Goal: Information Seeking & Learning: Learn about a topic

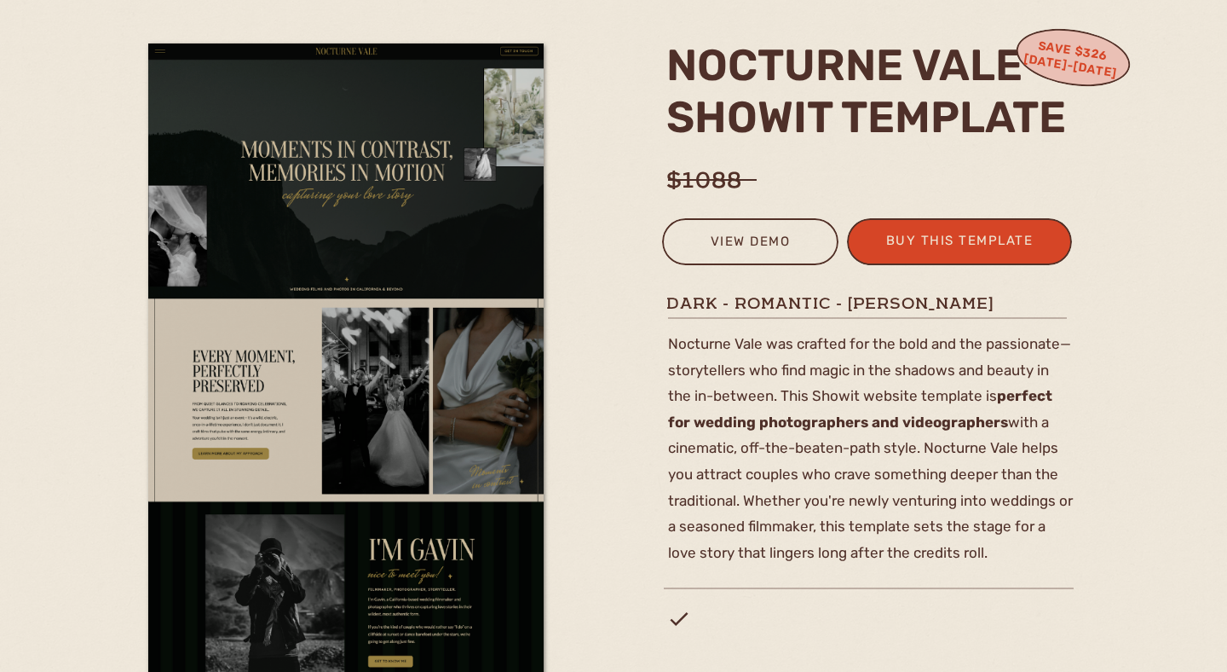
scroll to position [230, 0]
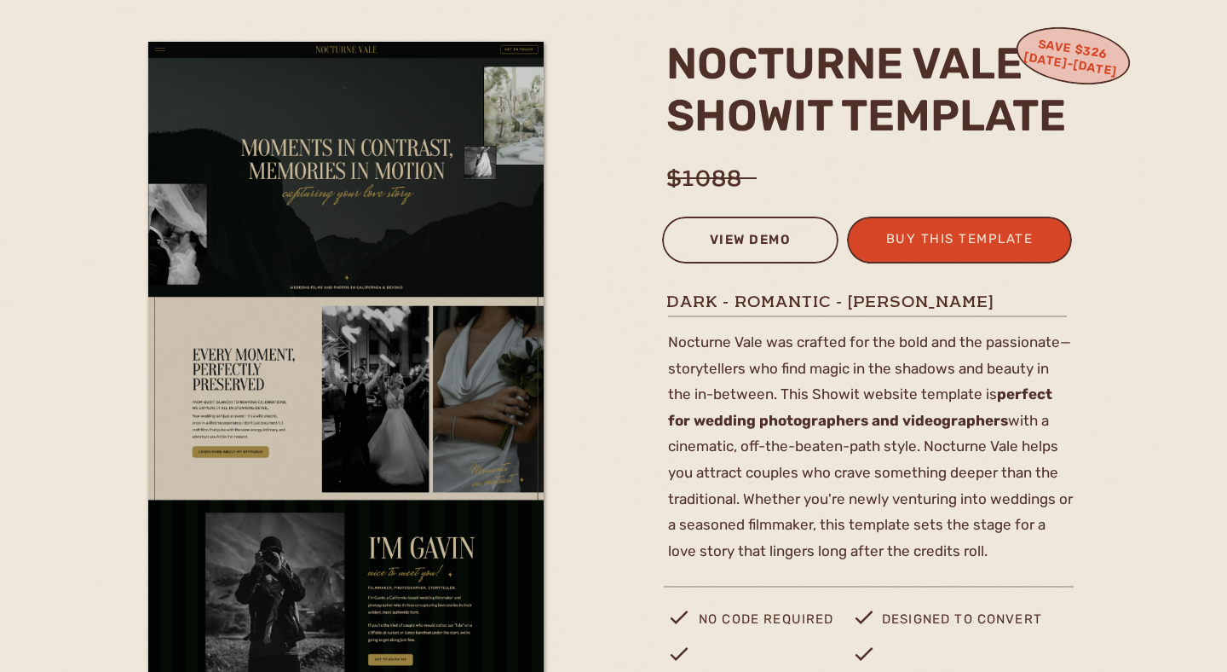
click at [707, 240] on div "view demo" at bounding box center [750, 242] width 154 height 28
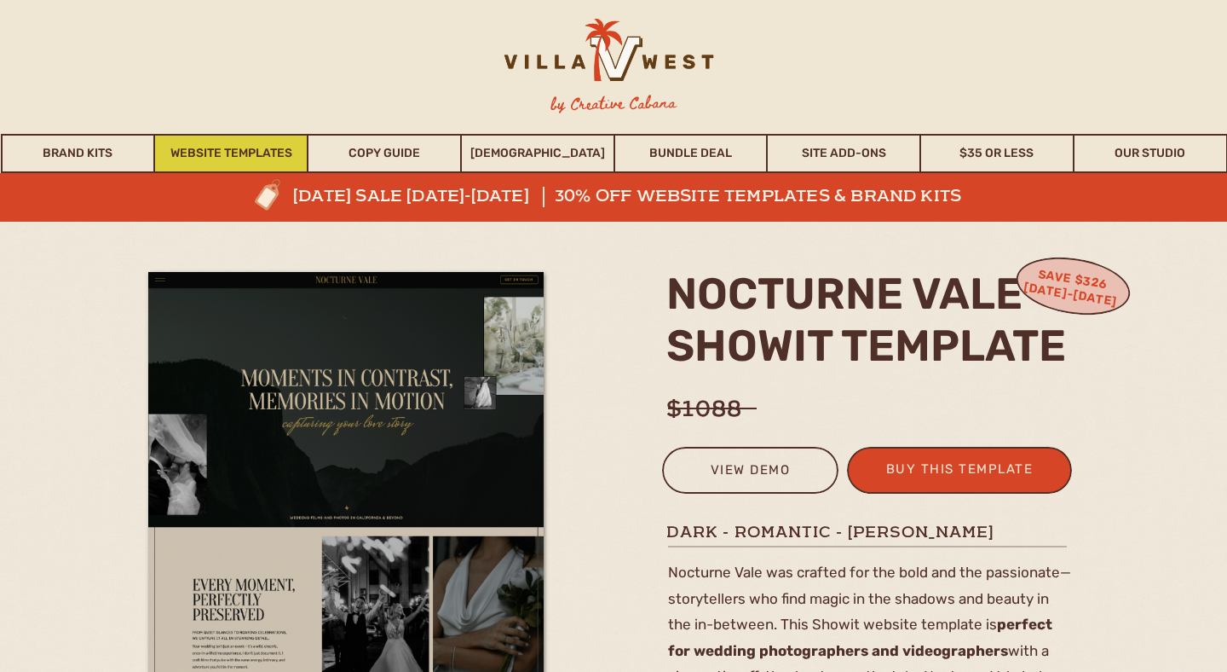
click at [245, 146] on link "Website Templates" at bounding box center [231, 153] width 152 height 39
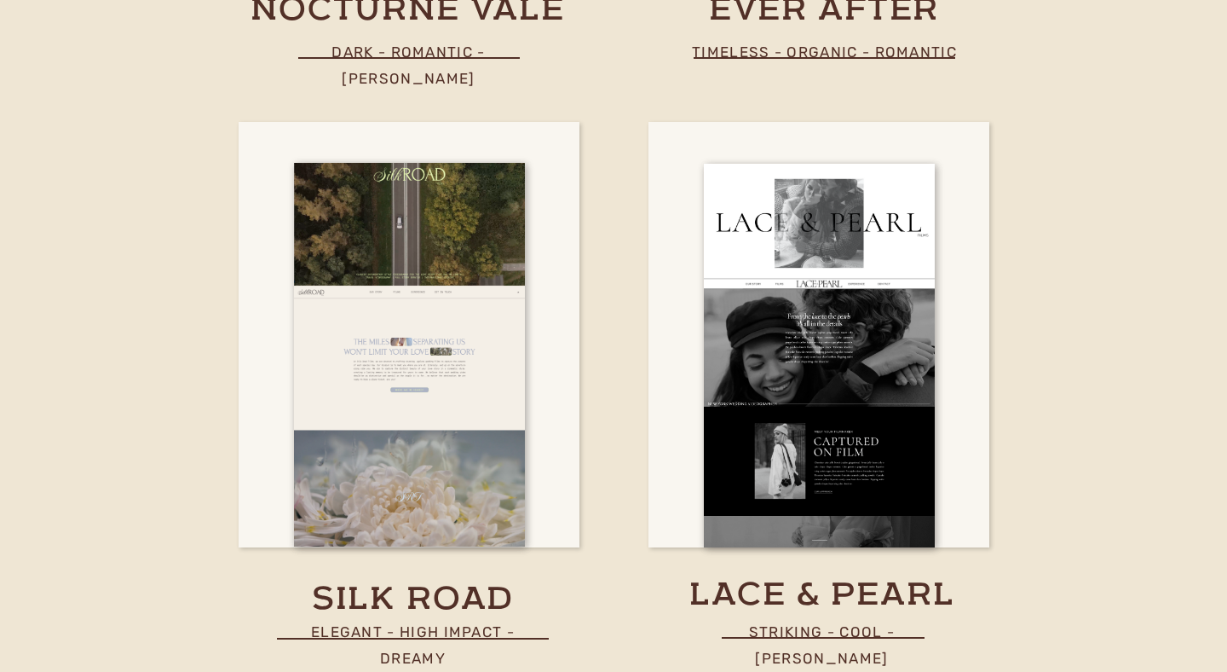
scroll to position [5736, 0]
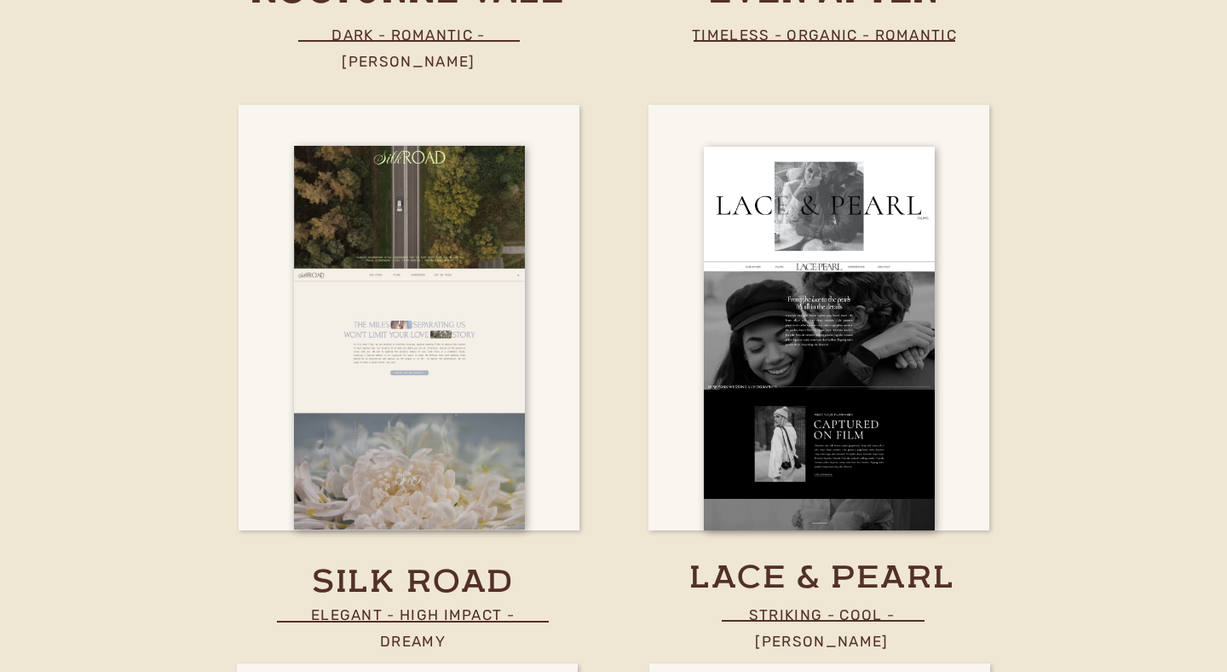
click at [783, 574] on h3 "lace & pearl" at bounding box center [822, 573] width 346 height 33
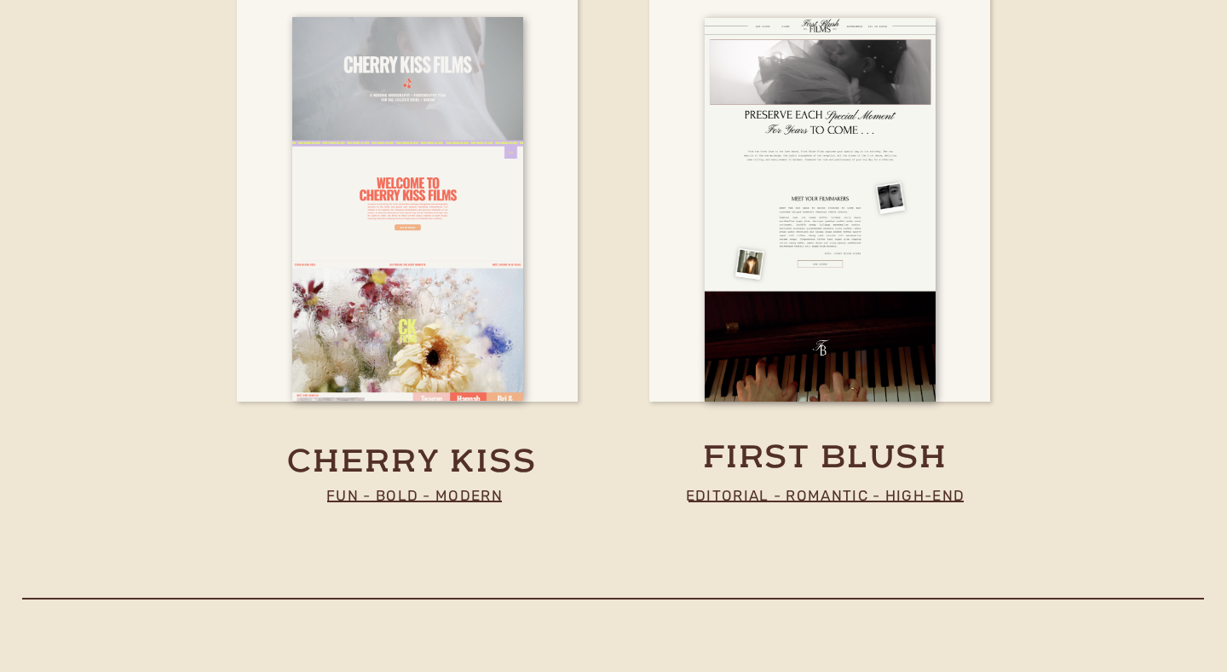
scroll to position [6423, 0]
click at [762, 453] on h3 "first blush" at bounding box center [825, 454] width 268 height 33
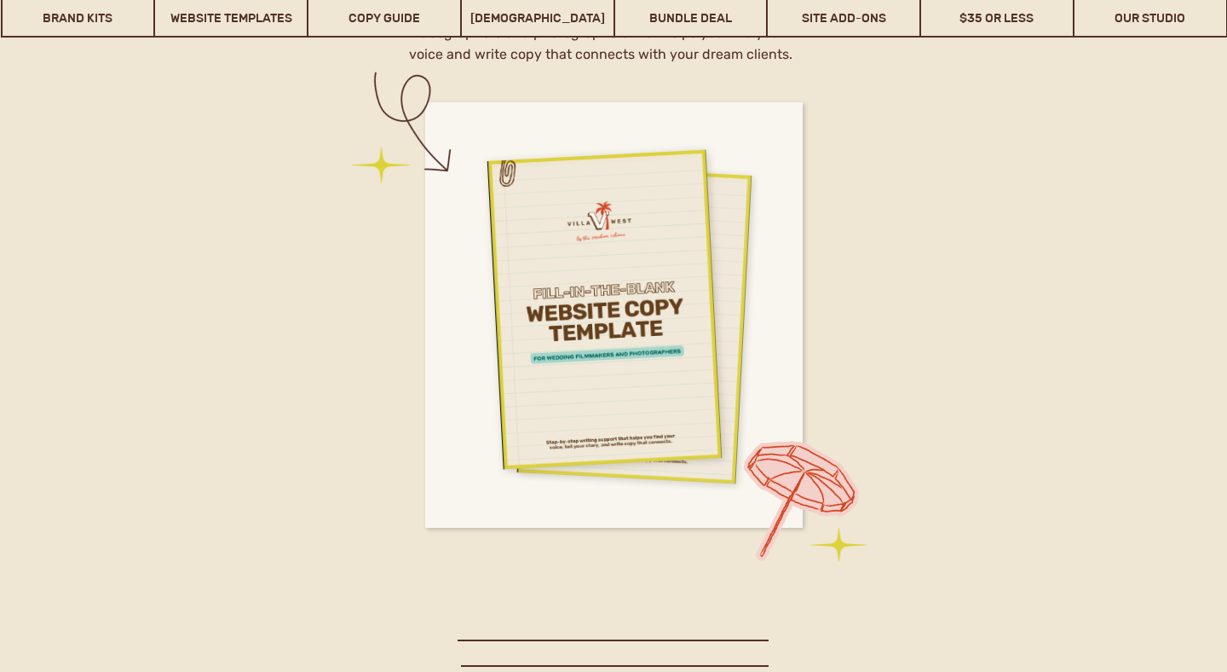
scroll to position [7267, 0]
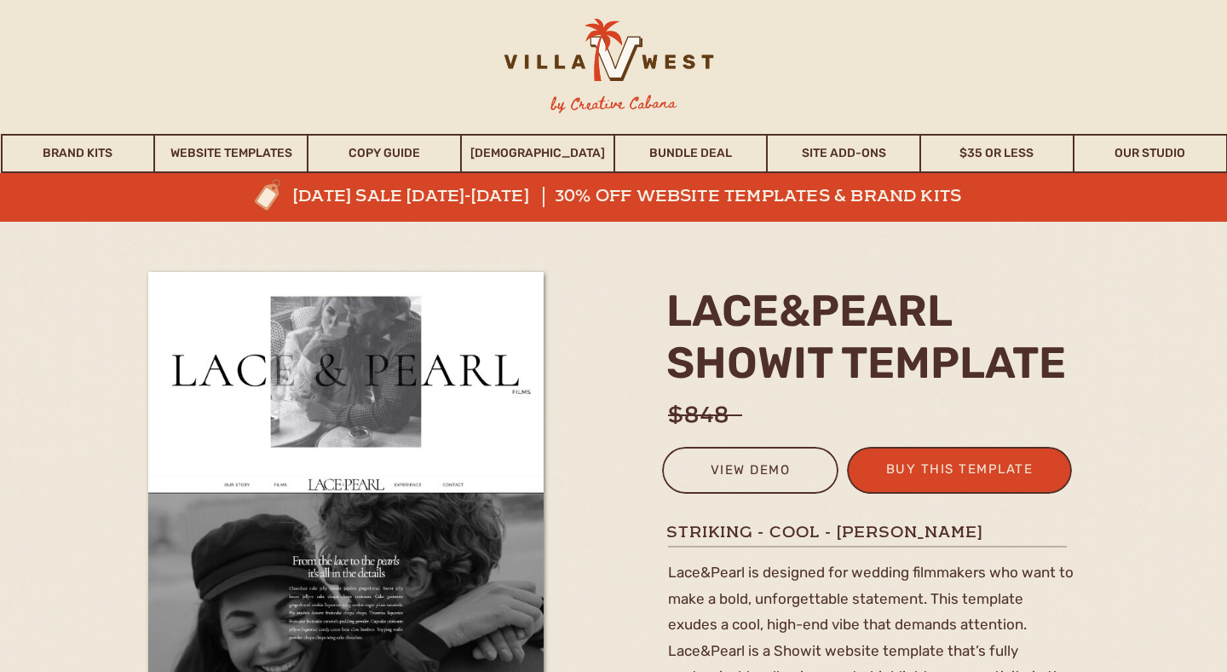
click at [734, 453] on div at bounding box center [750, 470] width 176 height 47
click at [735, 470] on div "view demo" at bounding box center [750, 473] width 154 height 28
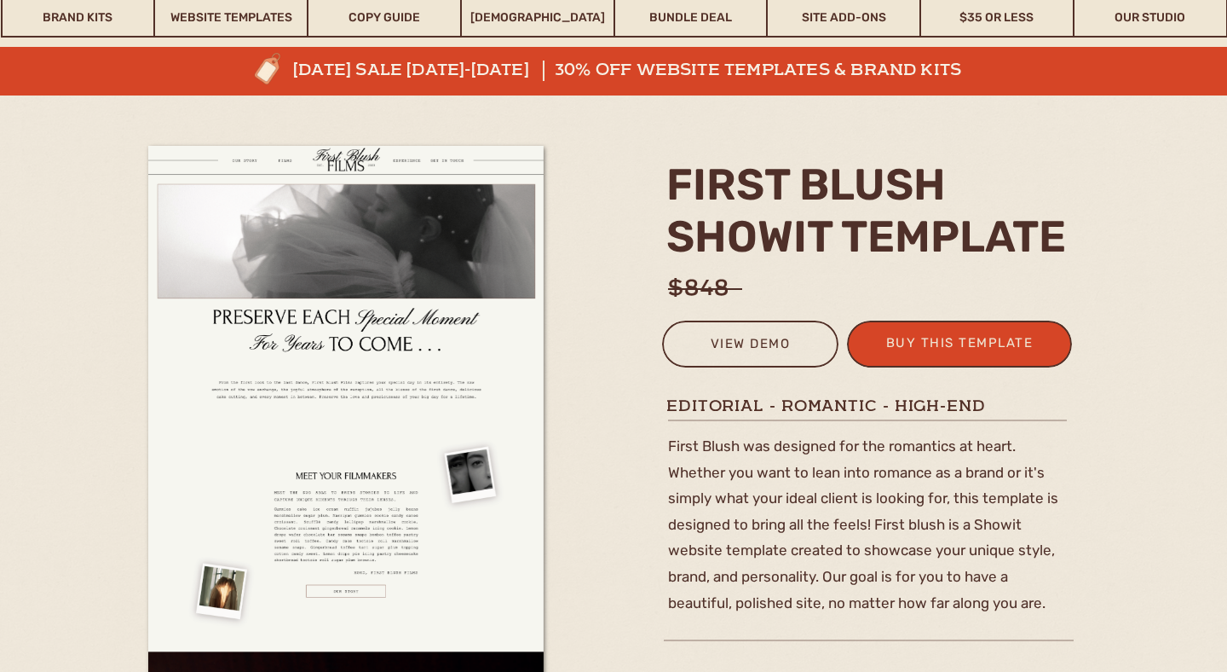
scroll to position [187, 0]
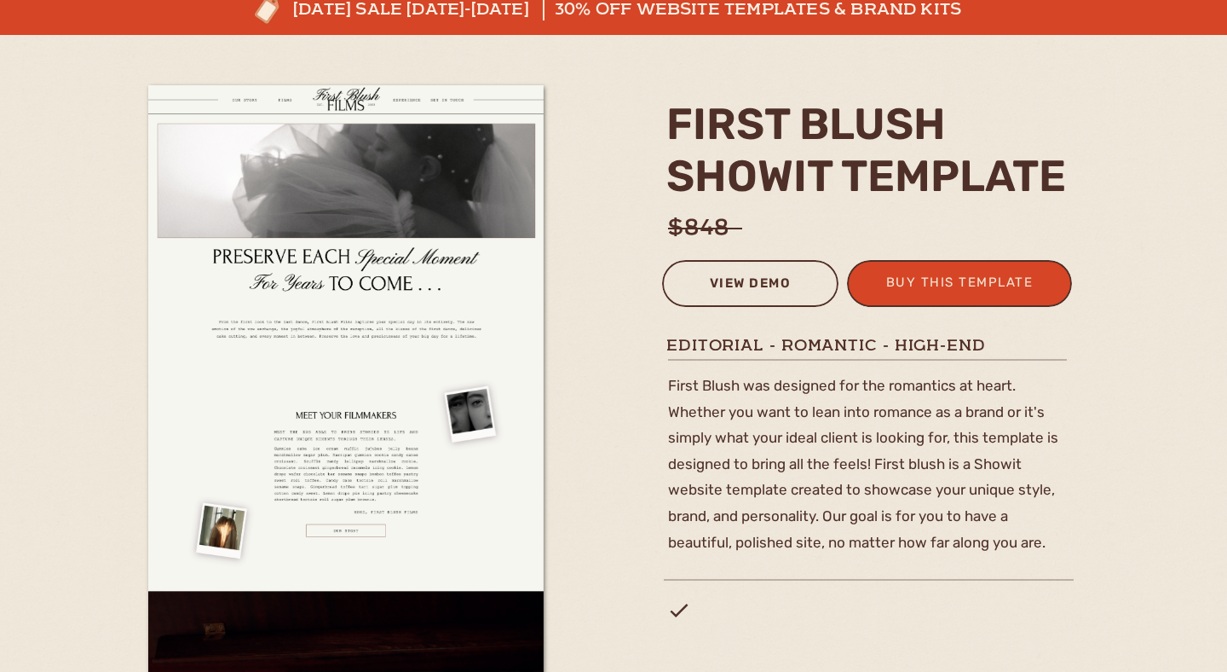
click at [779, 286] on div "view demo" at bounding box center [750, 286] width 154 height 28
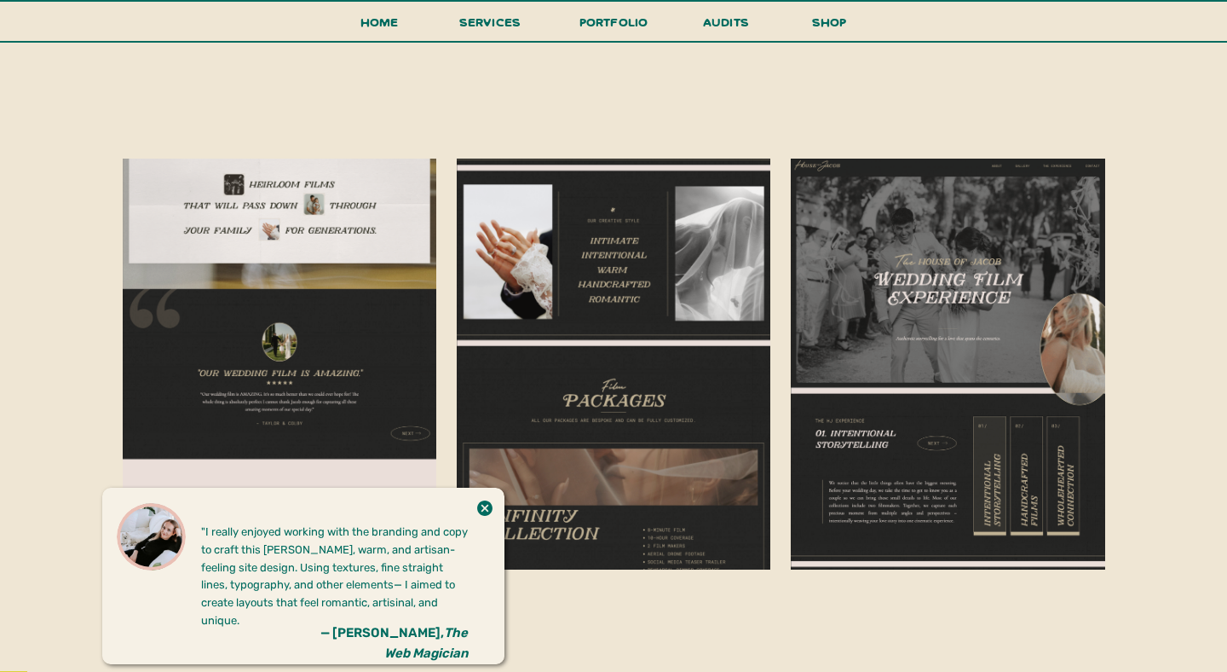
scroll to position [3648, 0]
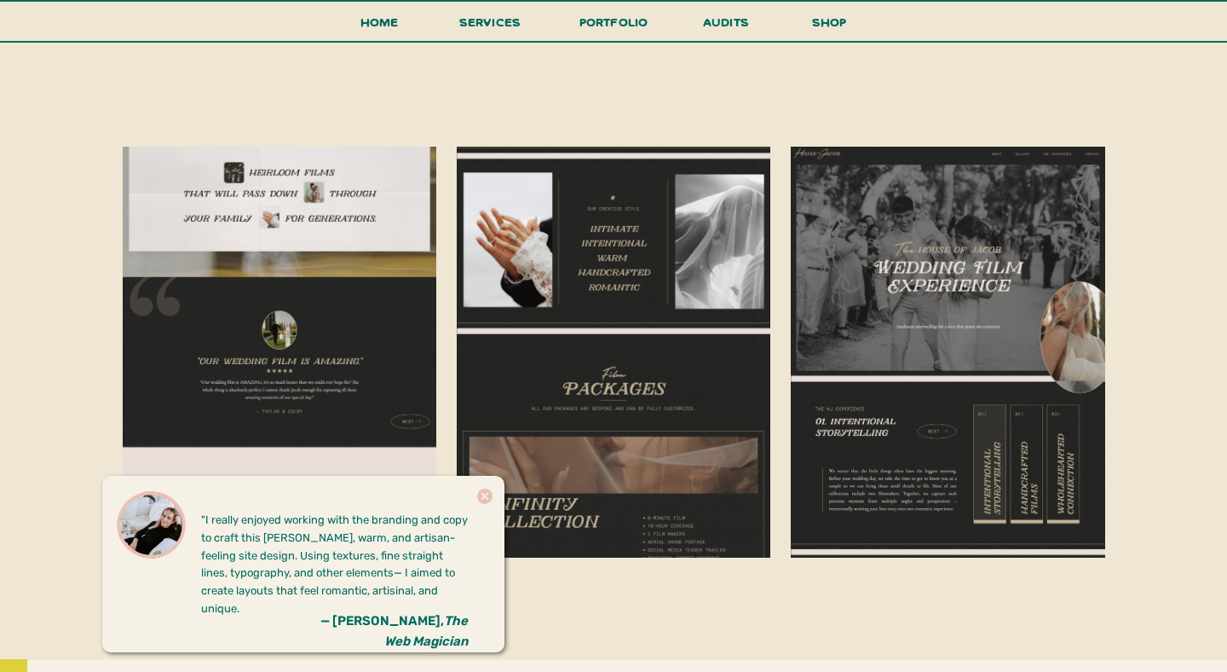
click at [482, 494] on icon at bounding box center [484, 495] width 15 height 15
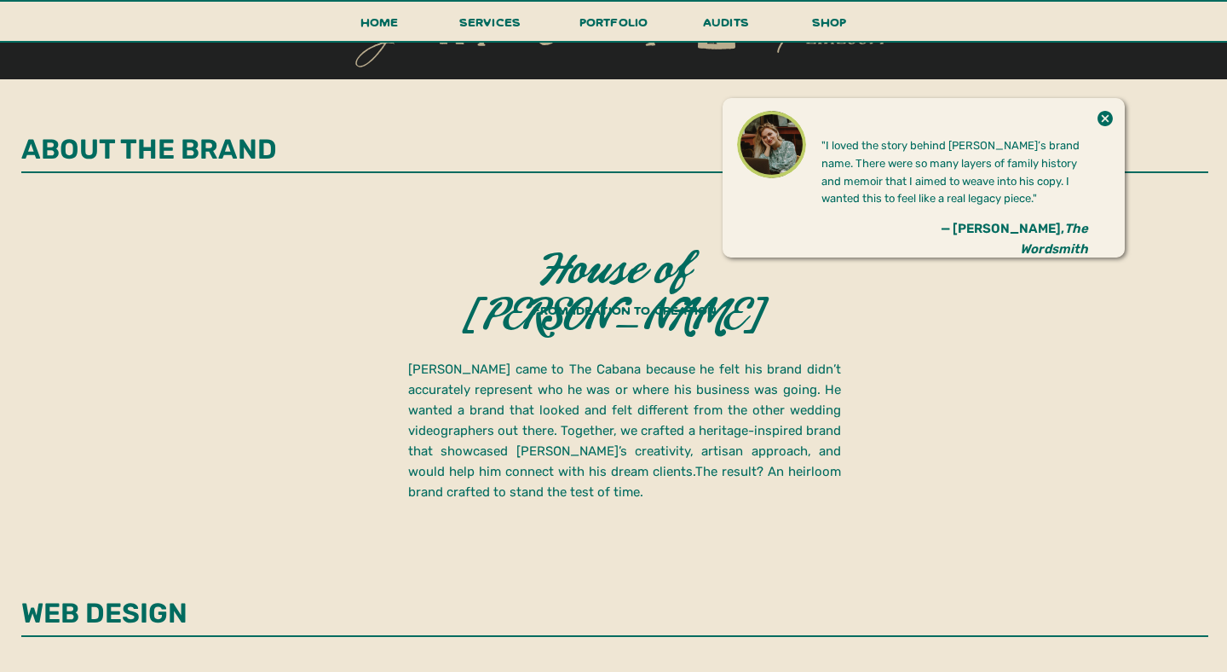
scroll to position [2354, 0]
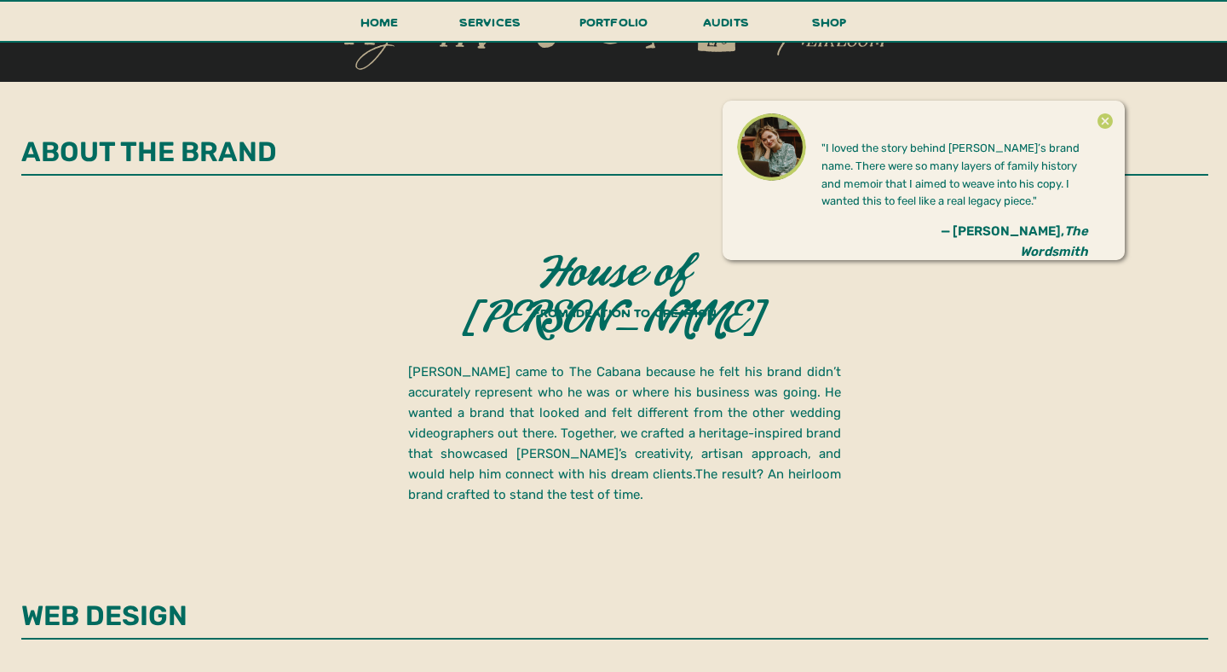
click at [1105, 117] on icon at bounding box center [1105, 120] width 15 height 15
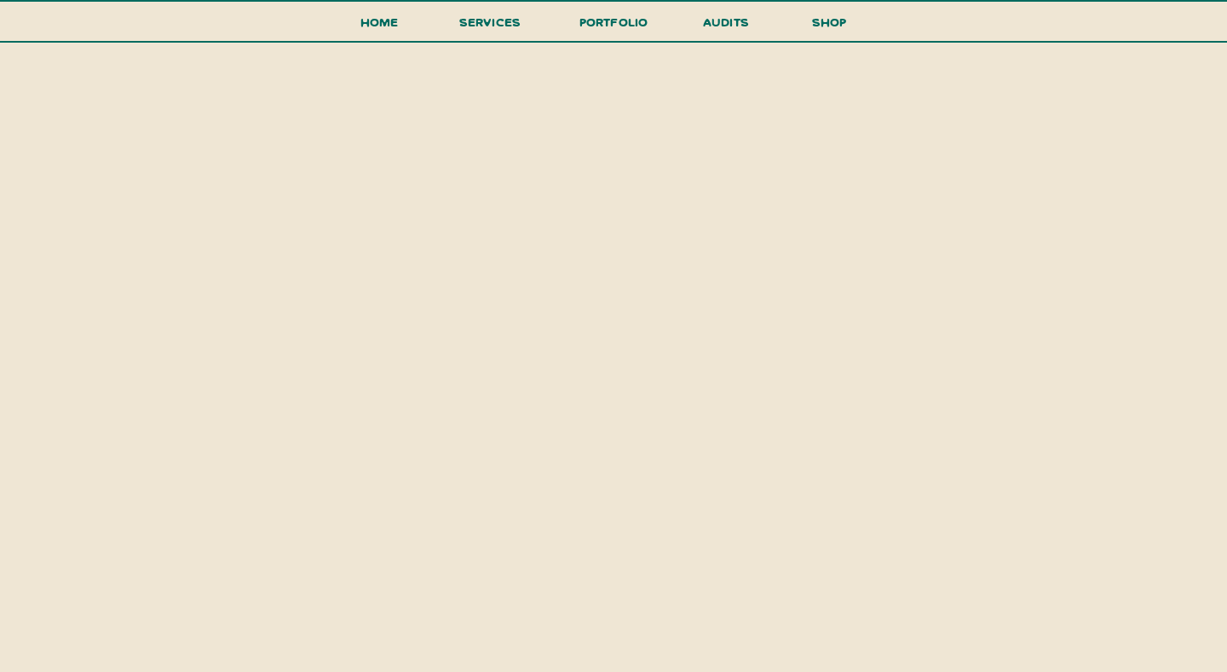
scroll to position [3097, 0]
click at [592, 27] on h3 "portfolio" at bounding box center [614, 27] width 80 height 32
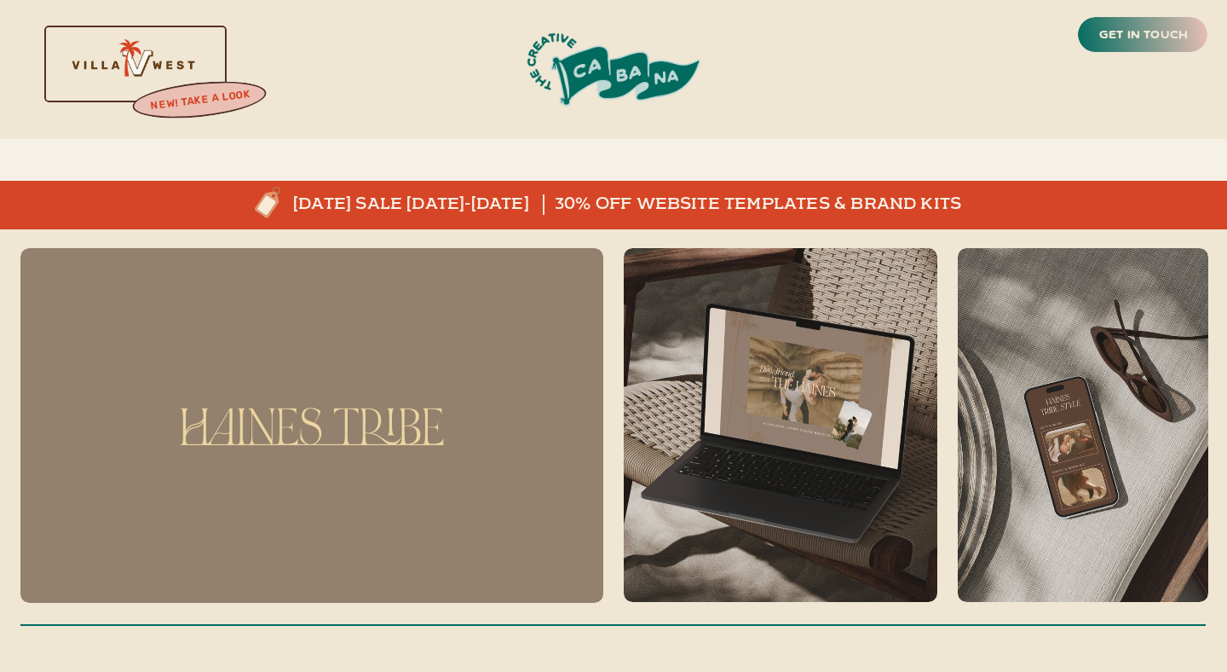
scroll to position [5604, 0]
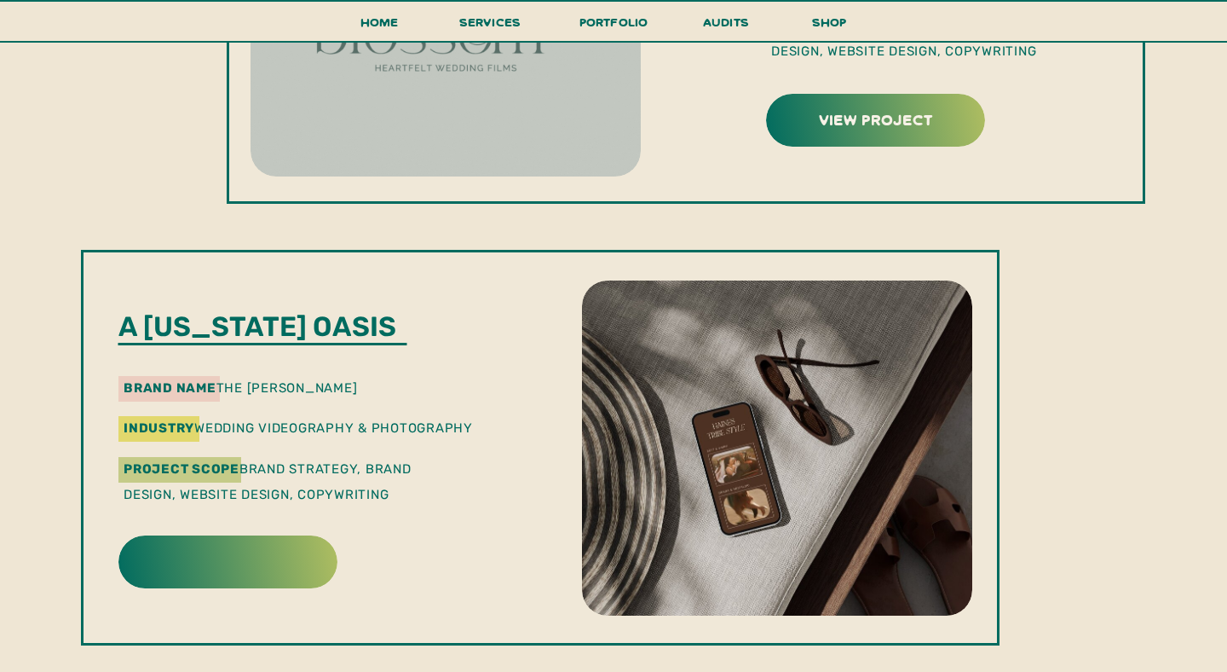
scroll to position [1297, 0]
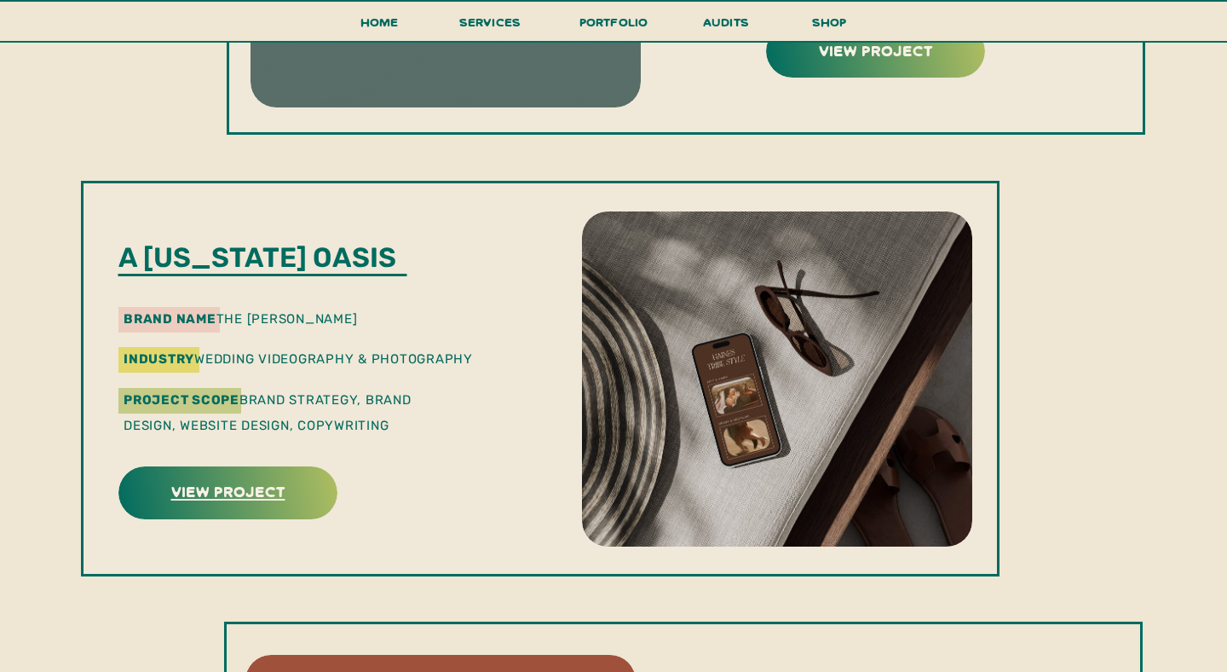
click at [242, 487] on h3 "view project" at bounding box center [228, 490] width 214 height 26
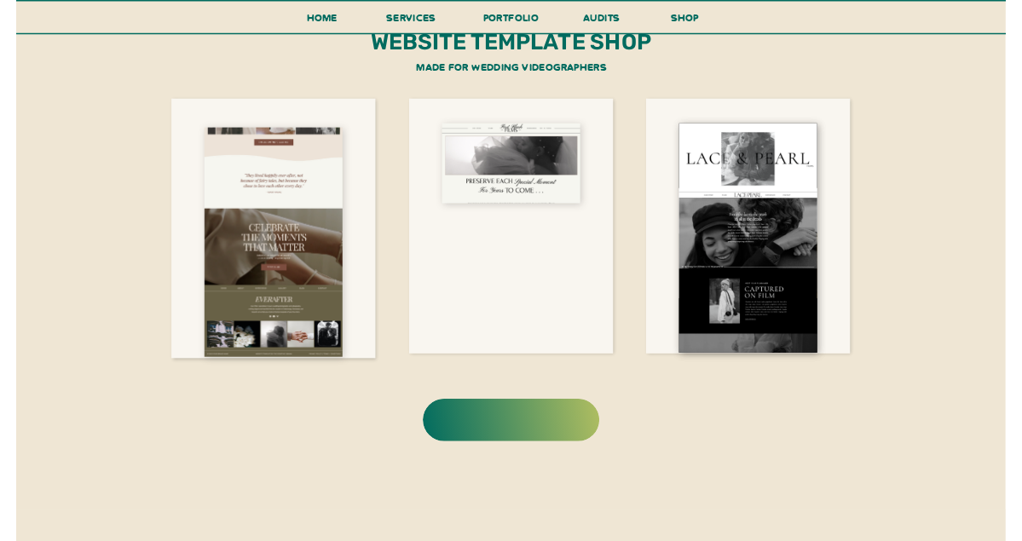
scroll to position [3786, 0]
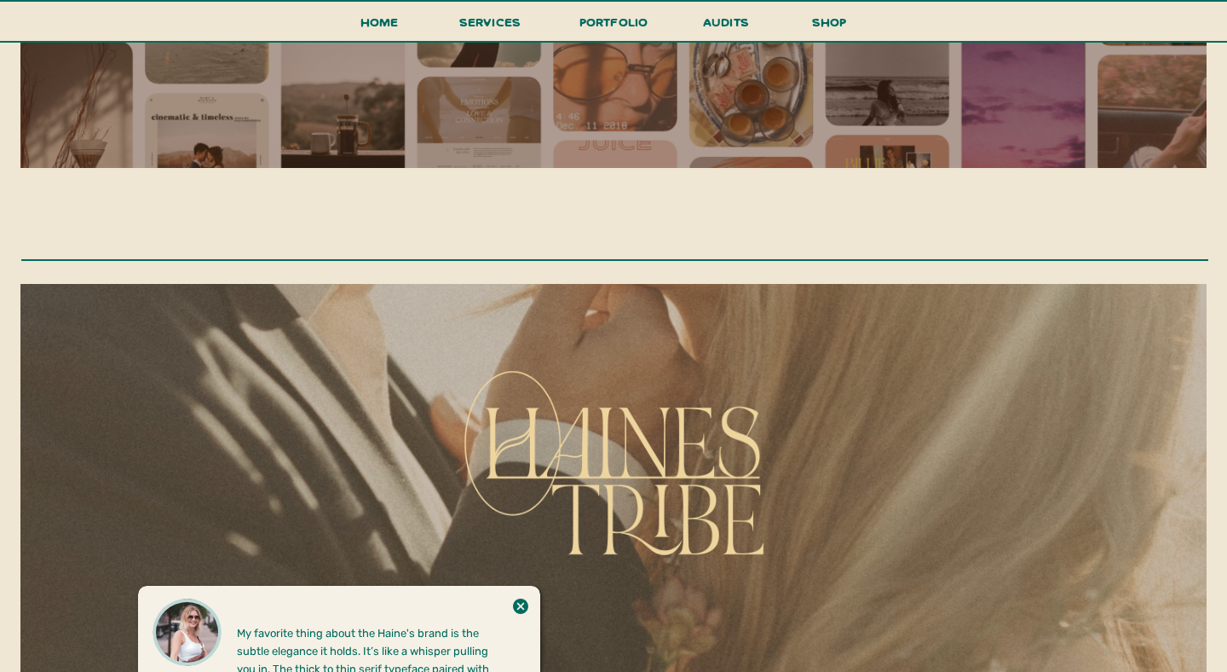
scroll to position [1313, 0]
